Goal: Task Accomplishment & Management: Manage account settings

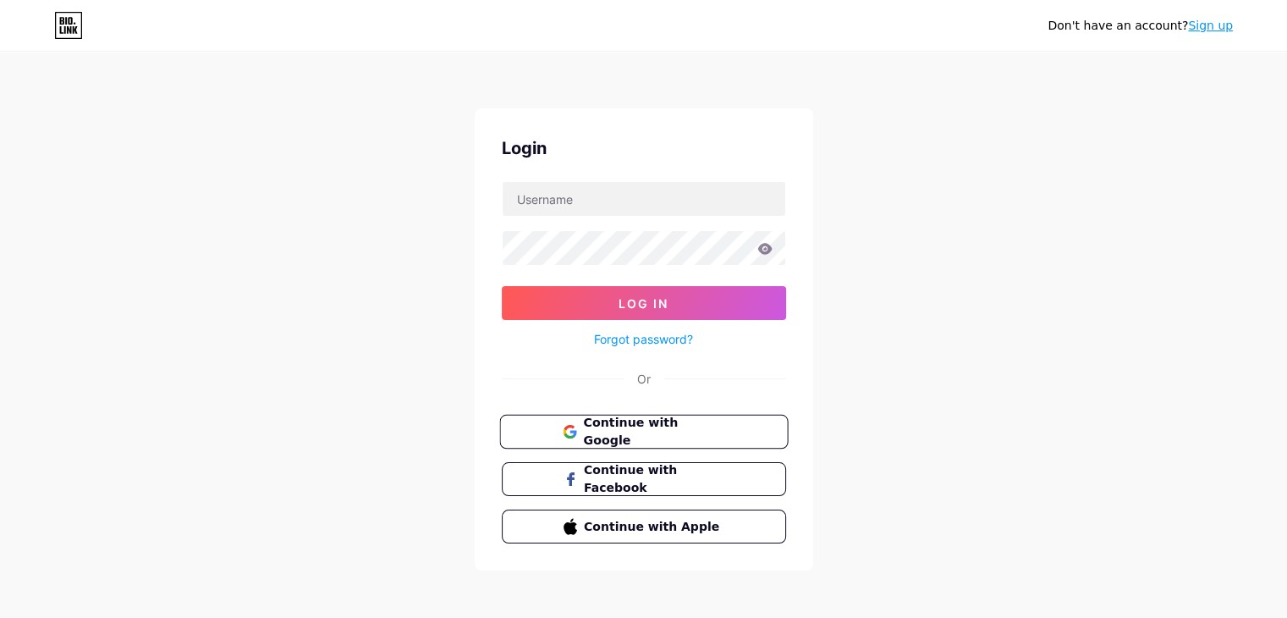
click at [595, 427] on span "Continue with Google" at bounding box center [653, 432] width 141 height 36
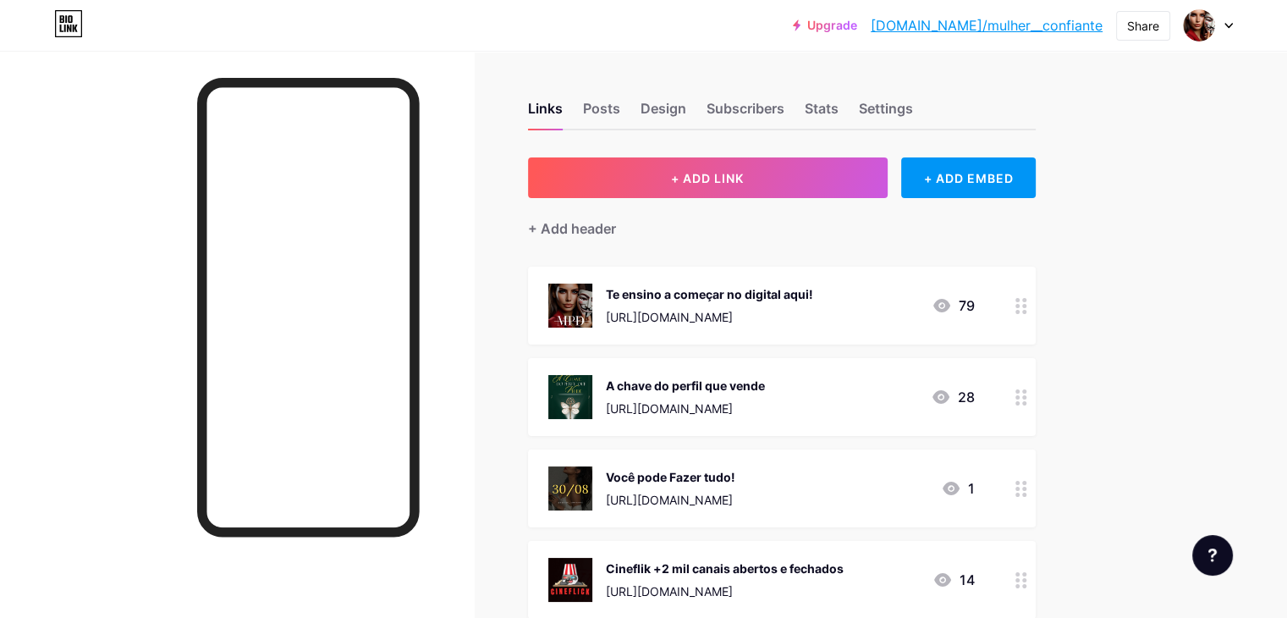
click at [1036, 302] on div "Te ensino a começar no digital aqui! [URL][DOMAIN_NAME] 79" at bounding box center [782, 306] width 508 height 78
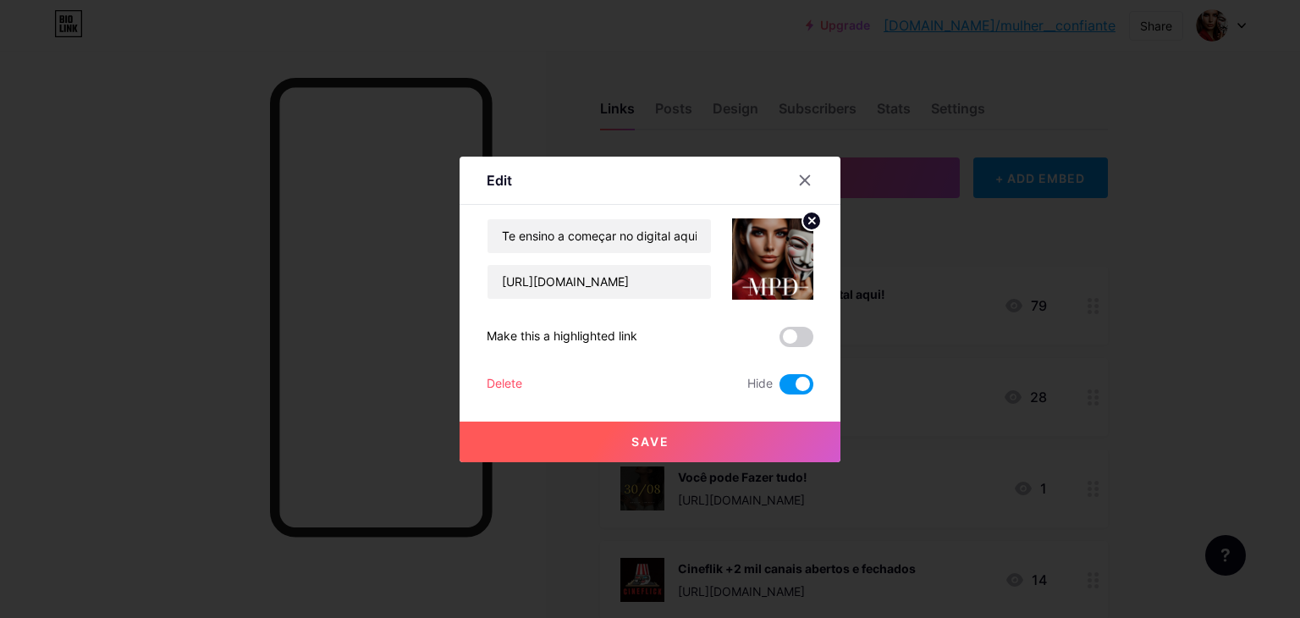
click at [794, 383] on span at bounding box center [796, 384] width 34 height 20
click at [779, 388] on input "checkbox" at bounding box center [779, 388] width 0 height 0
click at [703, 445] on button "Save" at bounding box center [649, 441] width 381 height 41
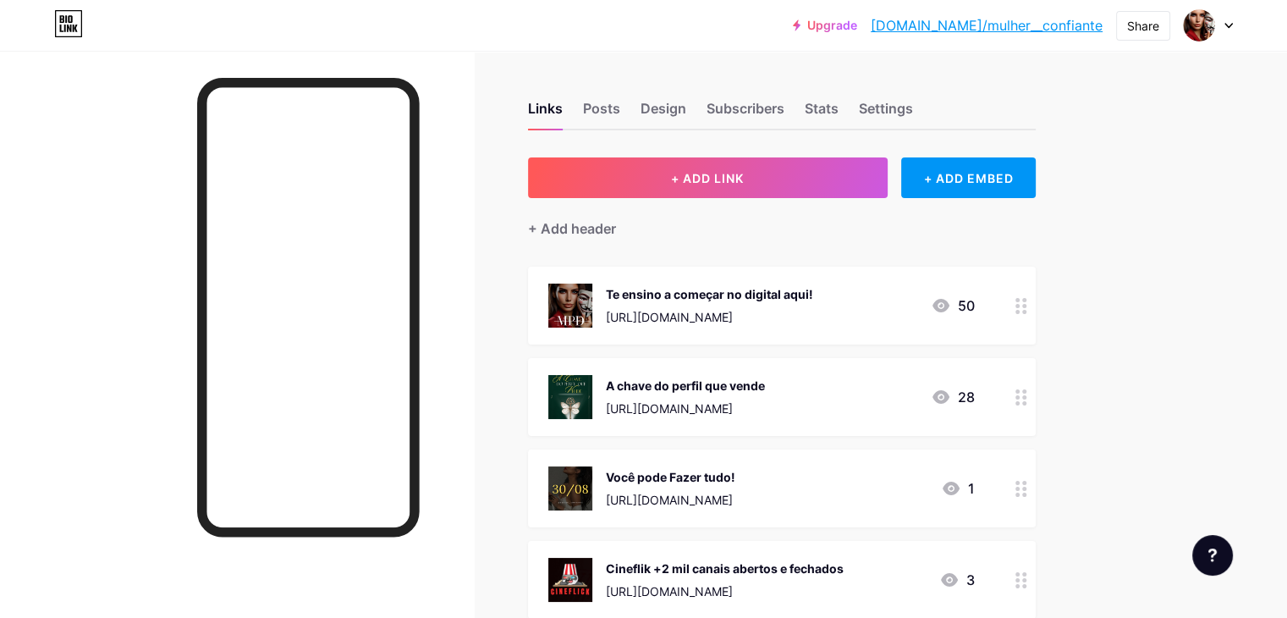
click at [1027, 394] on icon at bounding box center [1021, 397] width 12 height 16
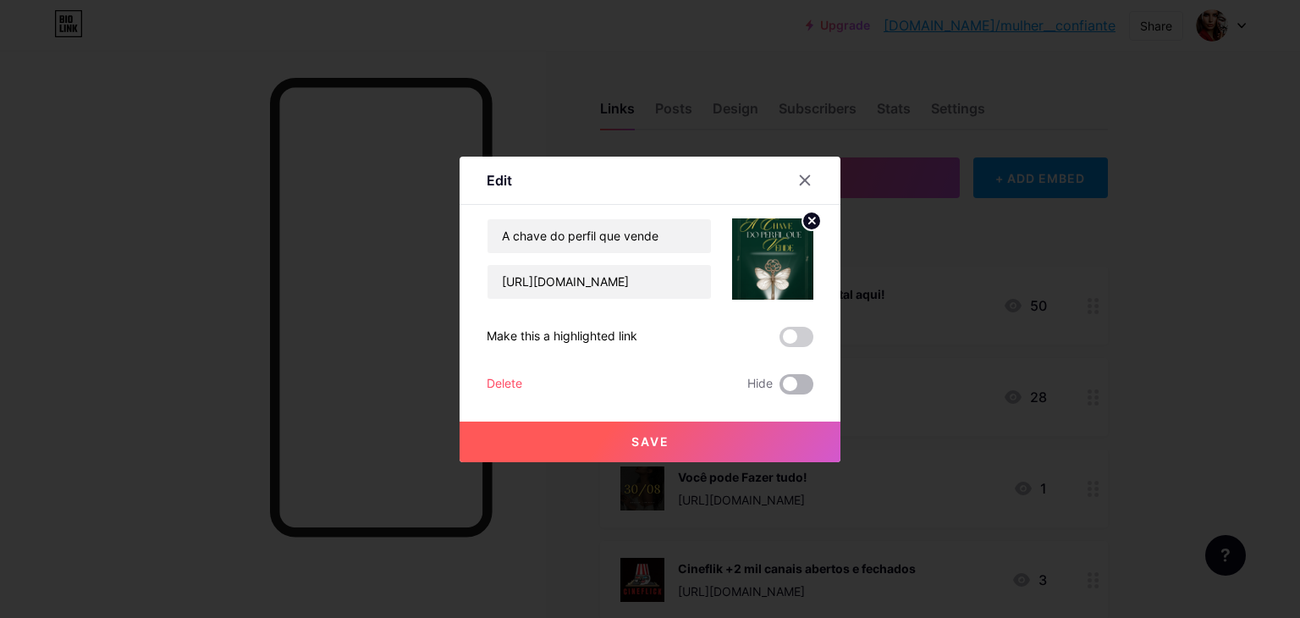
click at [792, 382] on span at bounding box center [796, 384] width 34 height 20
click at [779, 388] on input "checkbox" at bounding box center [779, 388] width 0 height 0
click at [741, 440] on button "Save" at bounding box center [649, 441] width 381 height 41
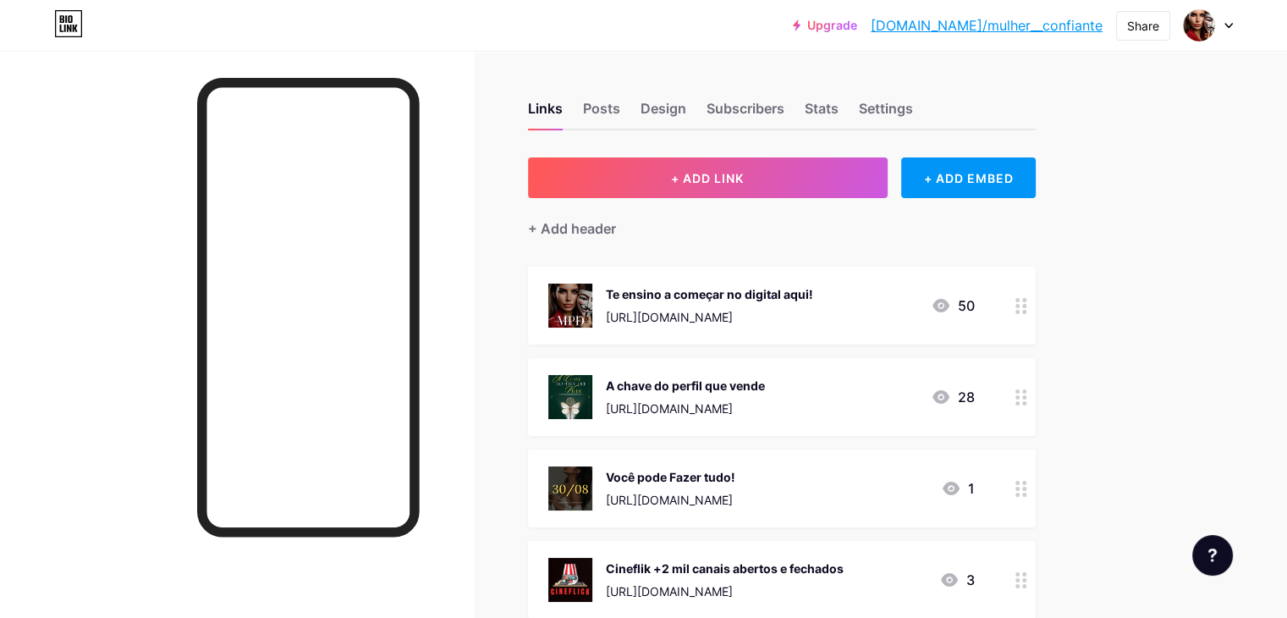
click at [1036, 305] on div at bounding box center [1021, 306] width 29 height 78
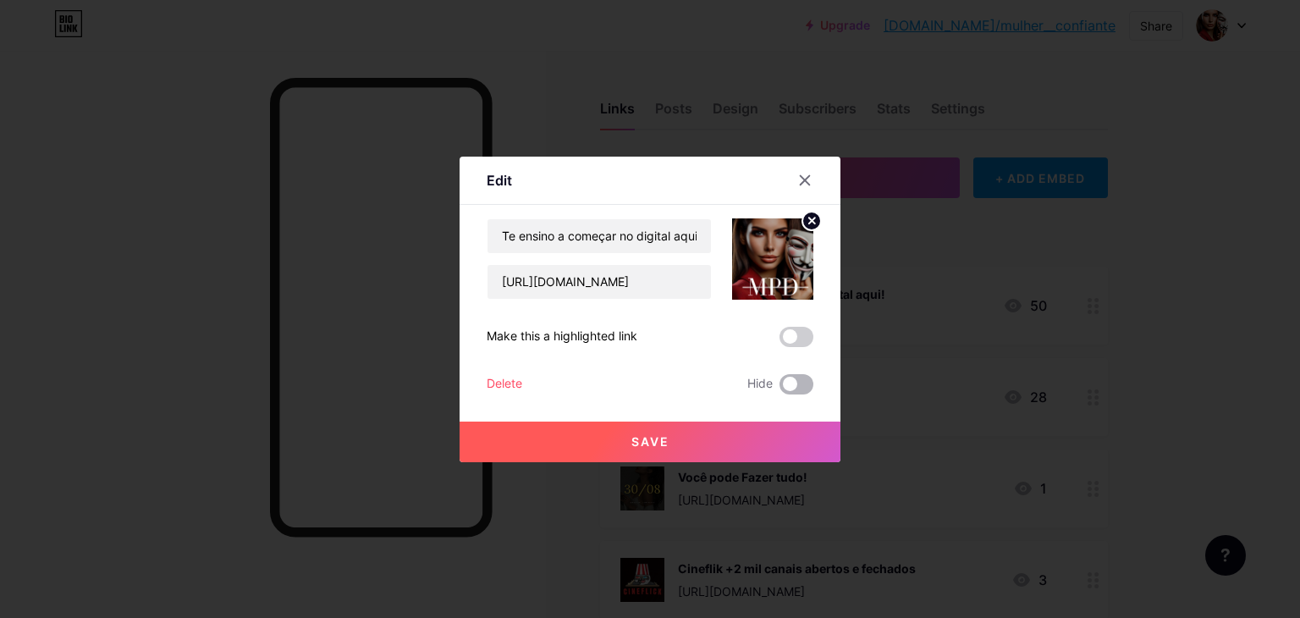
click at [800, 383] on span at bounding box center [796, 384] width 34 height 20
click at [779, 388] on input "checkbox" at bounding box center [779, 388] width 0 height 0
click at [722, 432] on button "Save" at bounding box center [649, 441] width 381 height 41
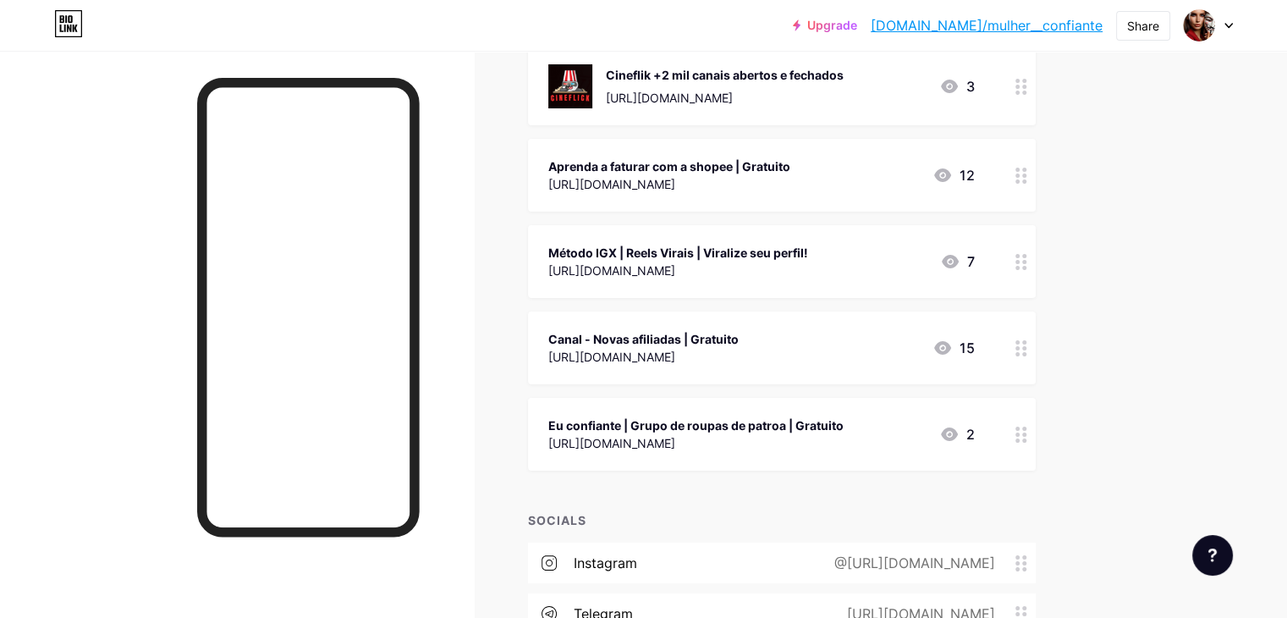
scroll to position [494, 0]
click at [1027, 262] on icon at bounding box center [1021, 261] width 12 height 16
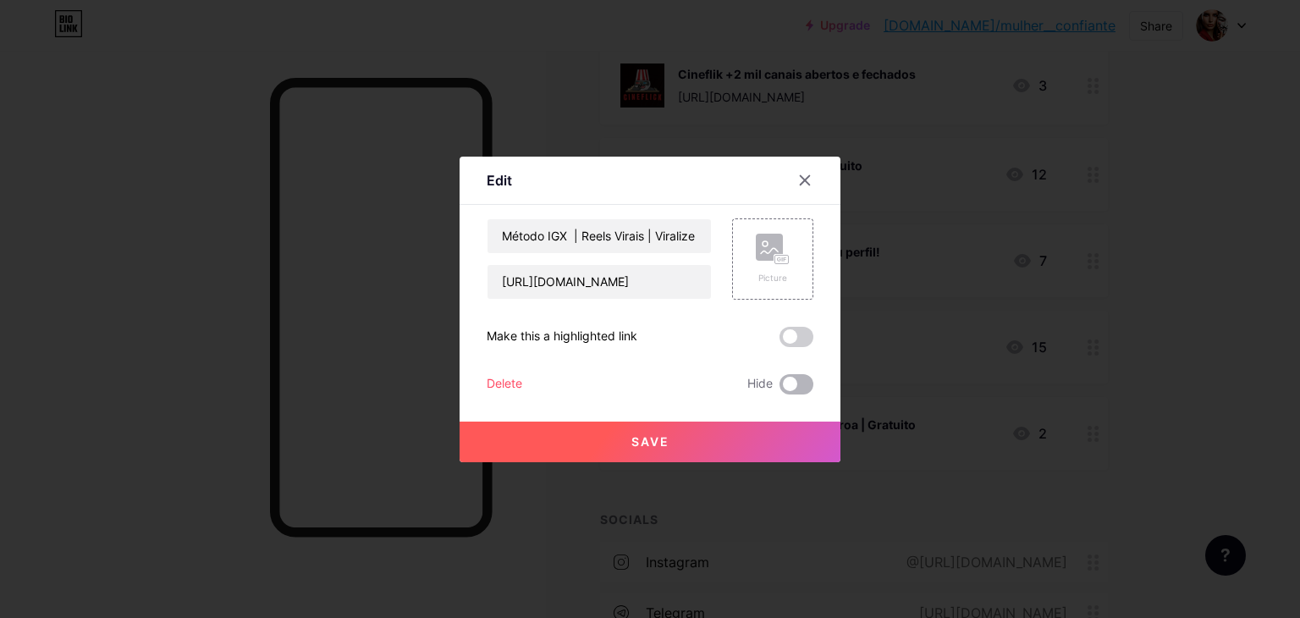
click at [785, 390] on span at bounding box center [796, 384] width 34 height 20
click at [779, 388] on input "checkbox" at bounding box center [779, 388] width 0 height 0
click at [745, 435] on button "Save" at bounding box center [649, 441] width 381 height 41
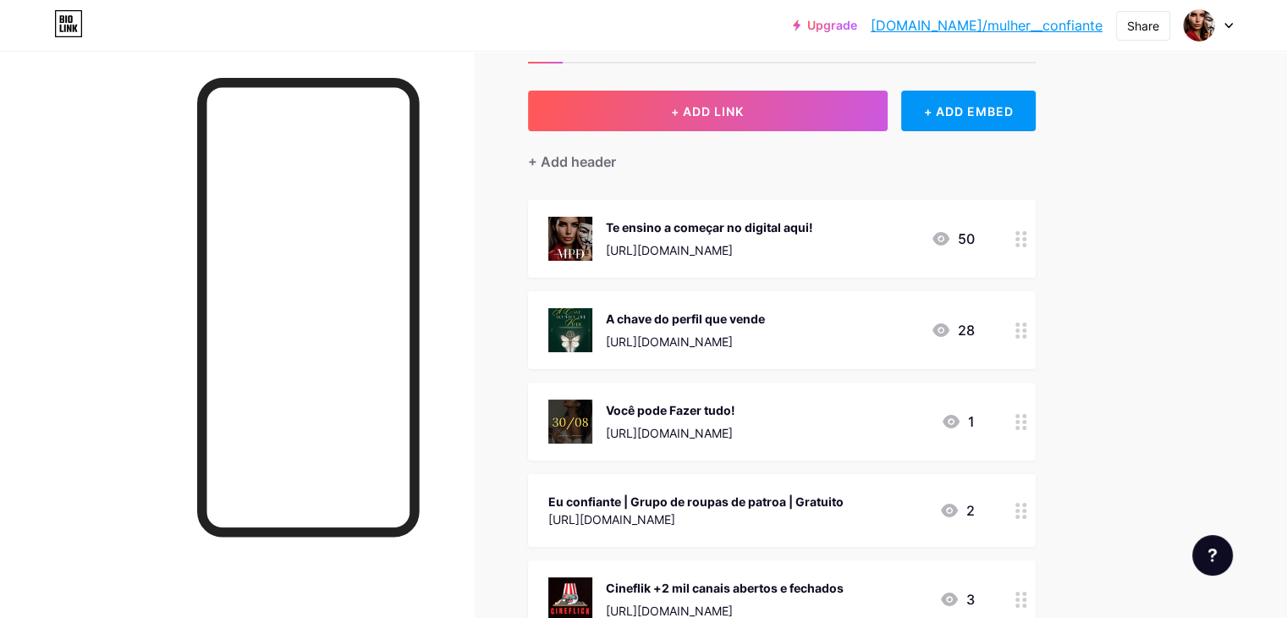
scroll to position [66, 0]
click at [1138, 25] on div "Share" at bounding box center [1143, 26] width 32 height 18
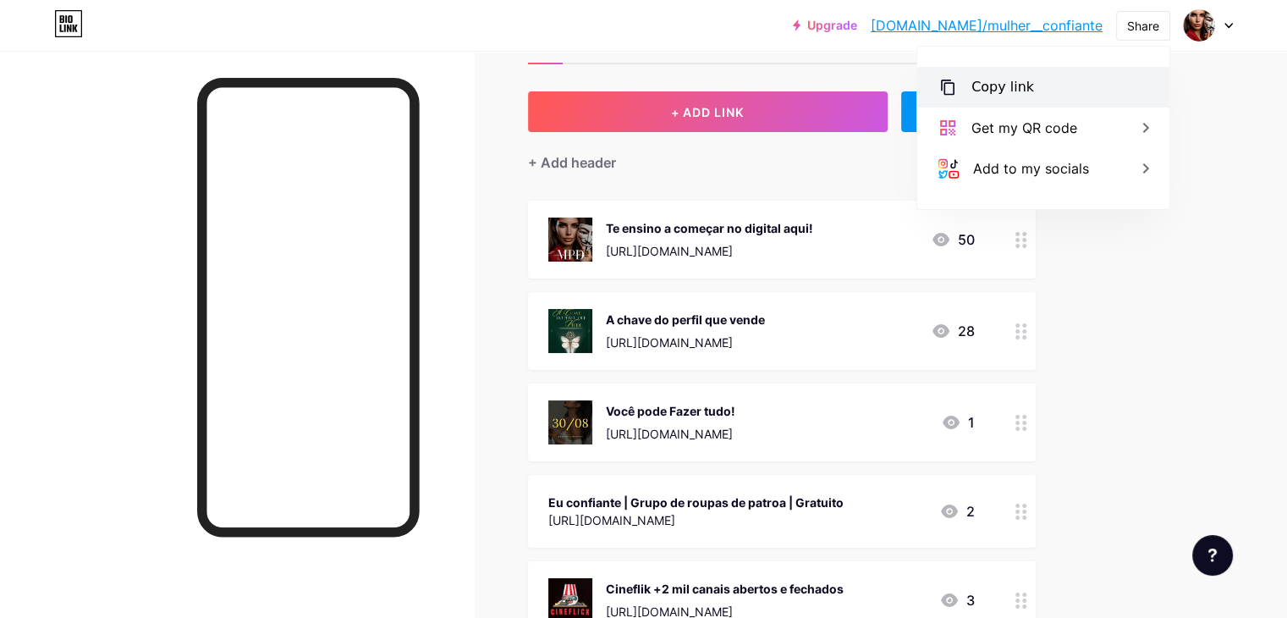
click at [1045, 91] on div "Copy link" at bounding box center [1043, 87] width 252 height 41
